Goal: Check status

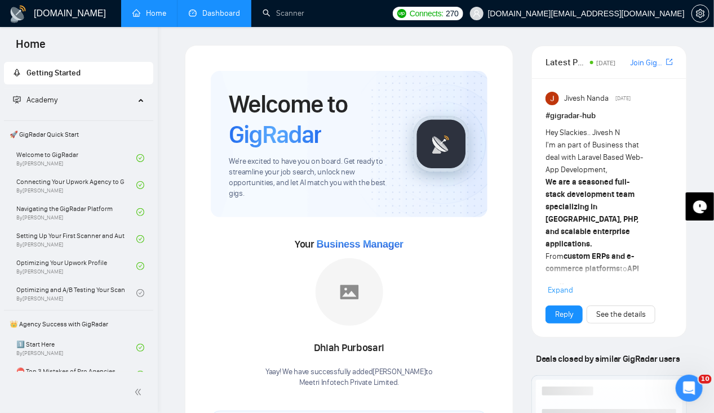
click at [212, 13] on link "Dashboard" at bounding box center [214, 13] width 51 height 10
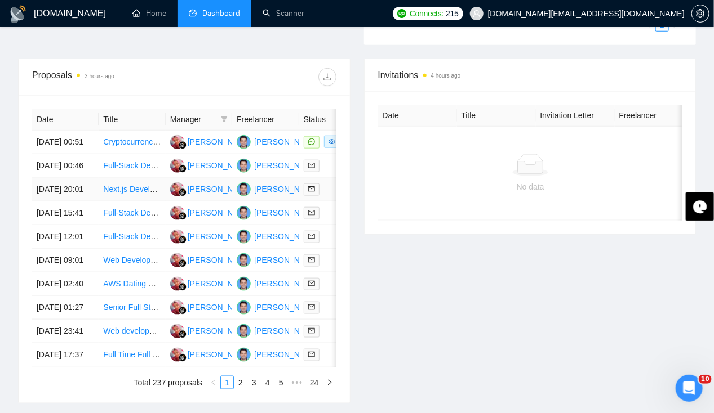
click at [59, 195] on td "[DATE] 20:01" at bounding box center [65, 190] width 66 height 24
click at [50, 172] on td "[DATE] 00:46" at bounding box center [65, 166] width 66 height 24
click at [60, 132] on td "05 Oct, 2025 00:51" at bounding box center [65, 143] width 66 height 24
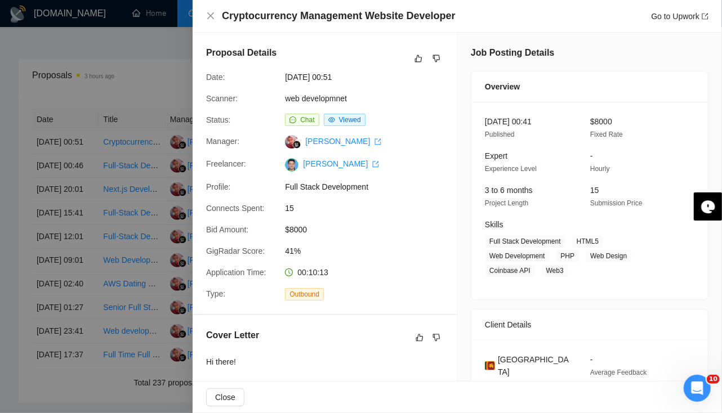
click at [131, 54] on div at bounding box center [361, 206] width 722 height 413
